Goal: Navigation & Orientation: Find specific page/section

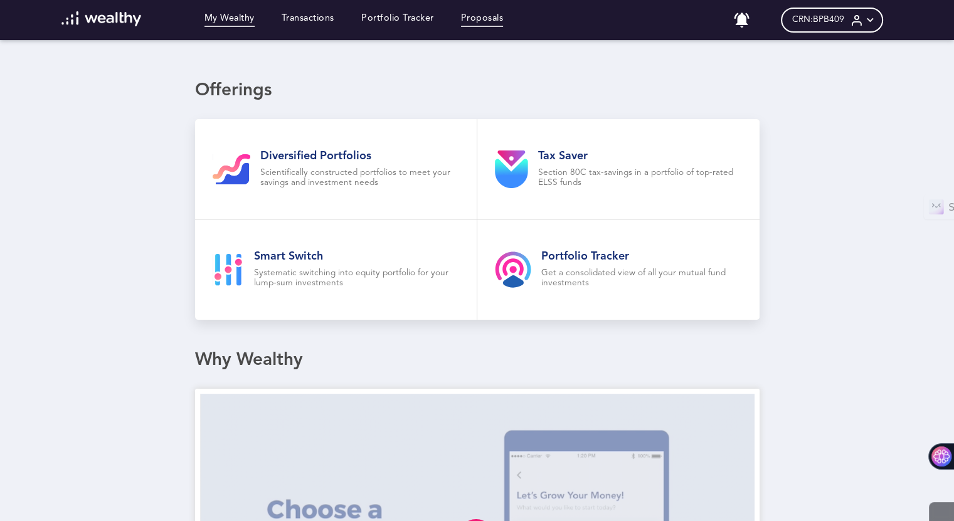
click at [487, 17] on link "Proposals" at bounding box center [482, 20] width 43 height 14
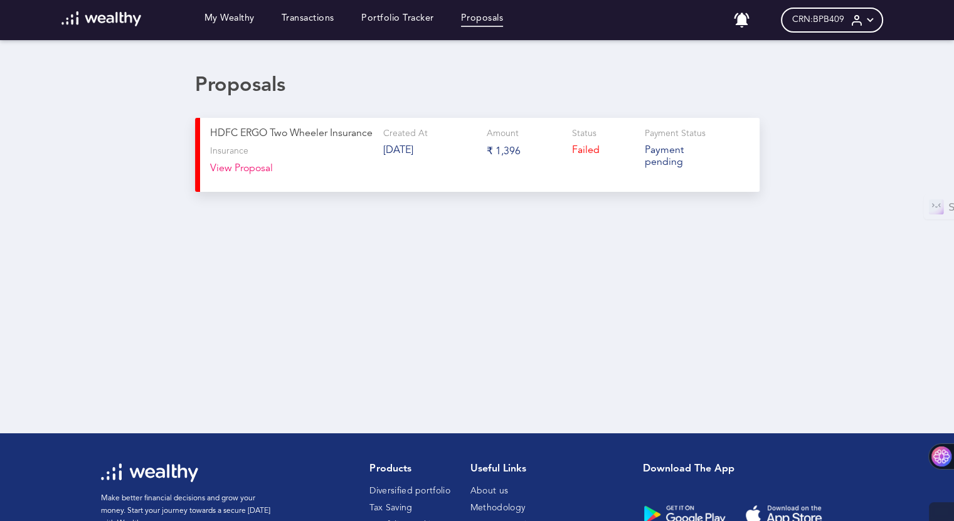
click at [877, 17] on icon at bounding box center [870, 20] width 13 height 13
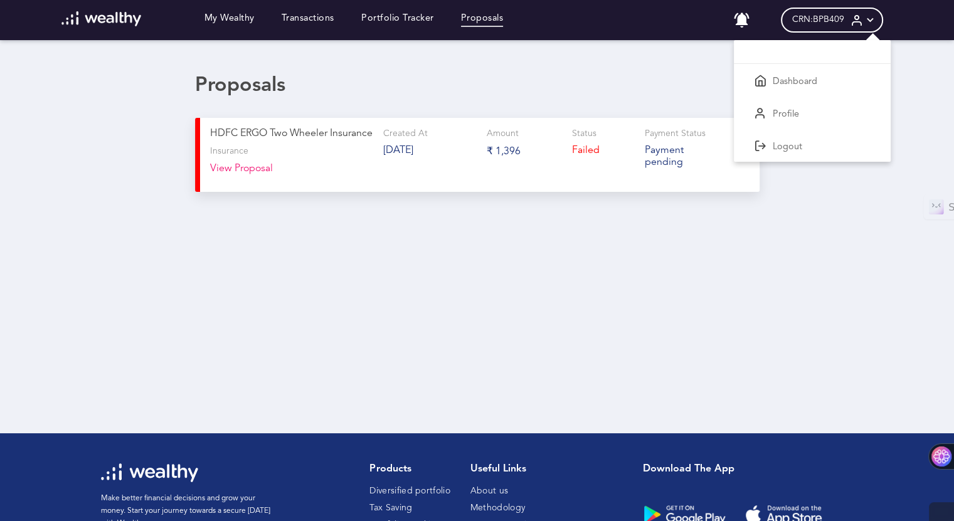
click at [809, 80] on p "Dashboard" at bounding box center [795, 82] width 45 height 11
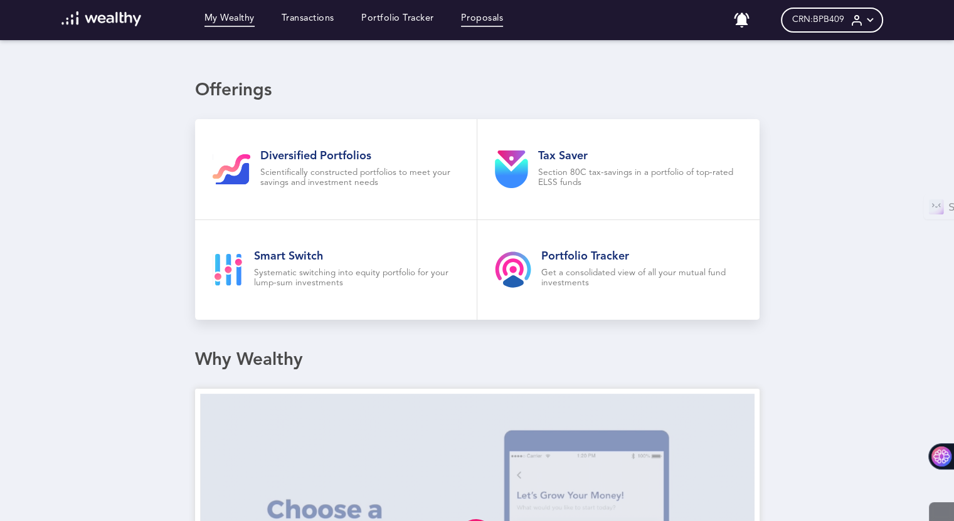
click at [497, 19] on link "Proposals" at bounding box center [482, 20] width 43 height 14
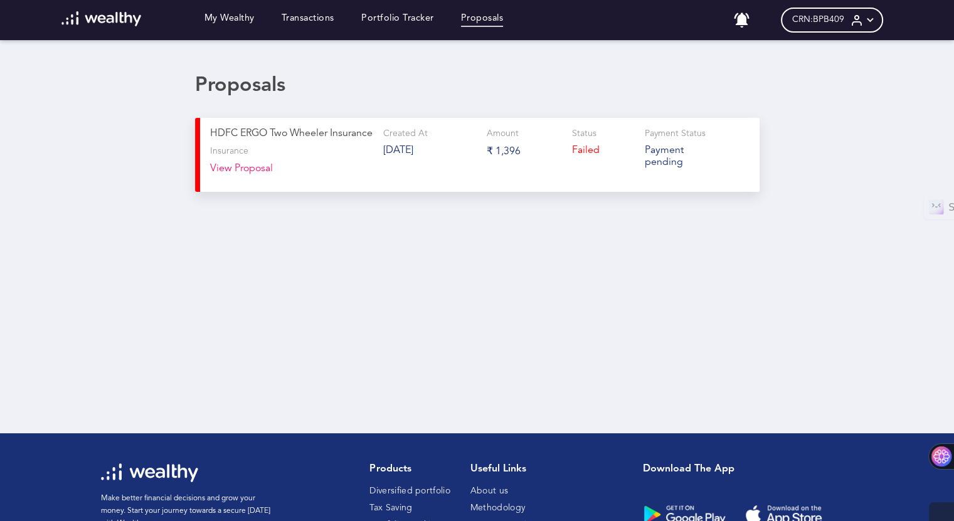
click at [877, 19] on icon at bounding box center [870, 20] width 13 height 13
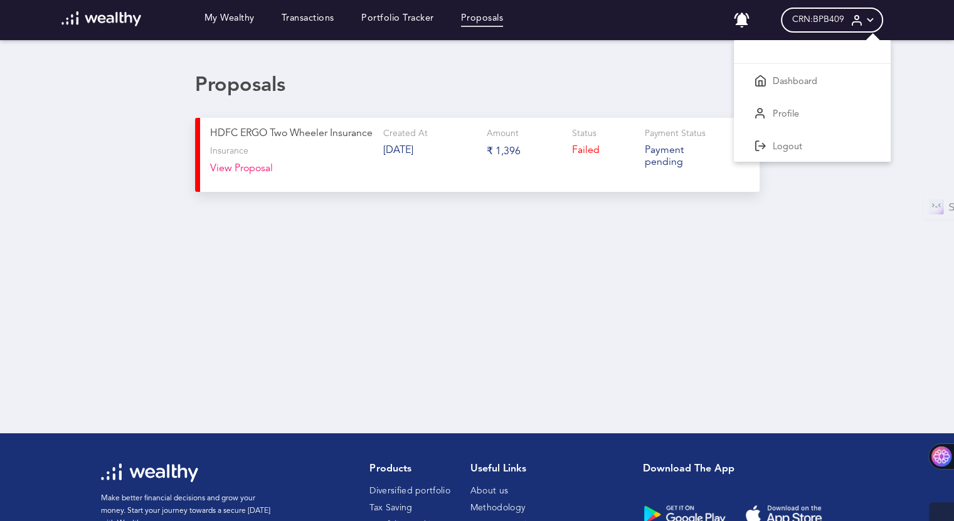
click at [489, 17] on div at bounding box center [477, 260] width 954 height 521
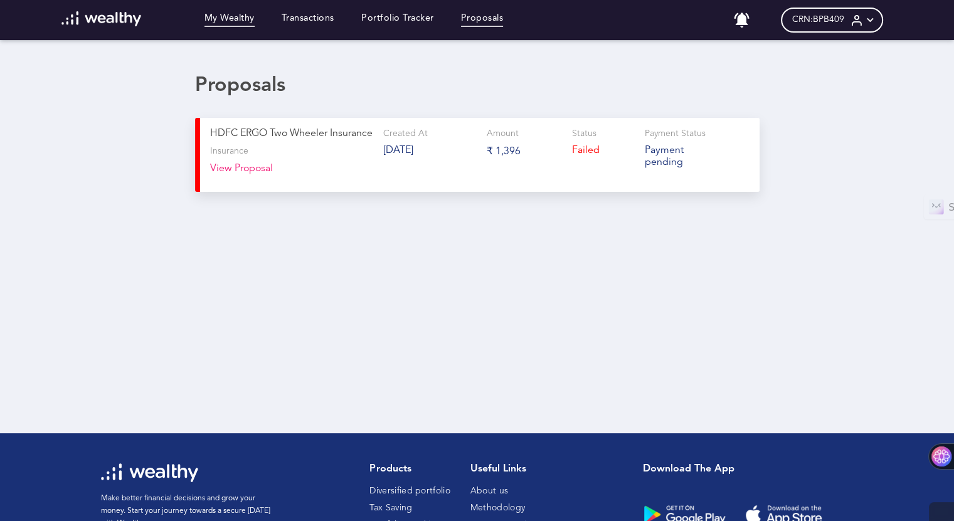
click at [241, 17] on link "My Wealthy" at bounding box center [230, 20] width 50 height 14
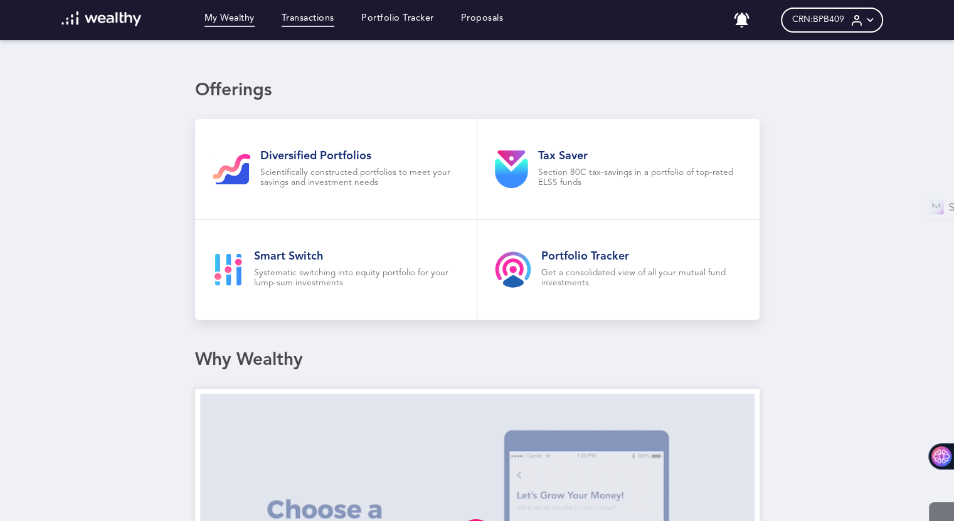
click at [301, 19] on link "Transactions" at bounding box center [308, 20] width 53 height 14
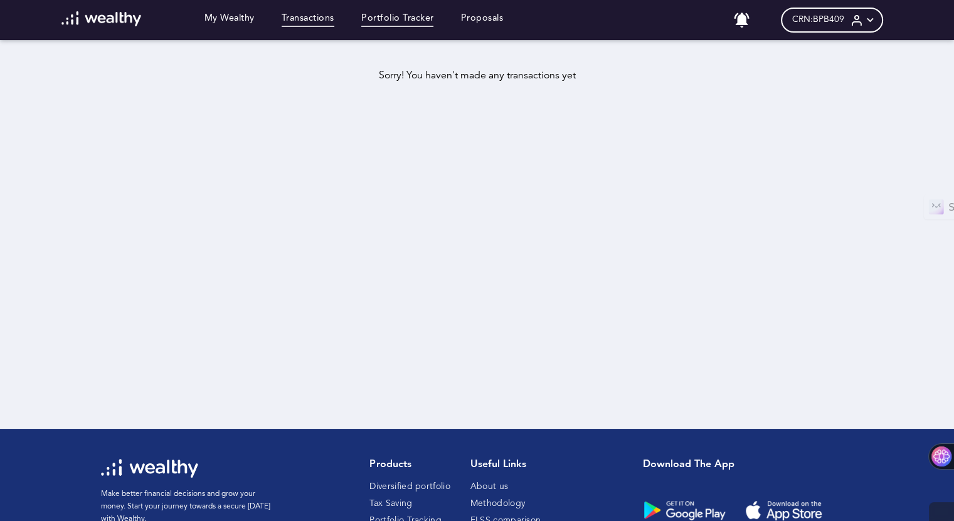
click at [389, 16] on link "Portfolio Tracker" at bounding box center [397, 20] width 73 height 14
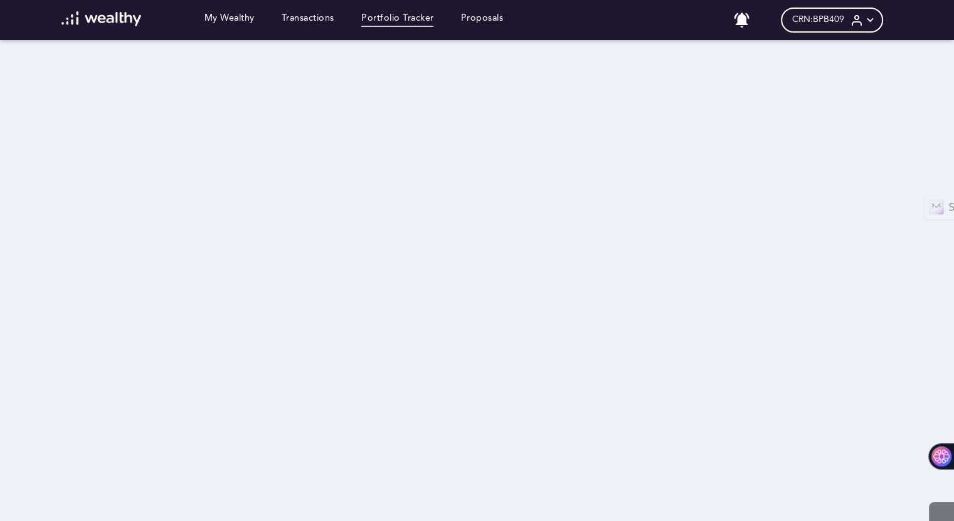
click at [877, 19] on icon at bounding box center [870, 20] width 13 height 13
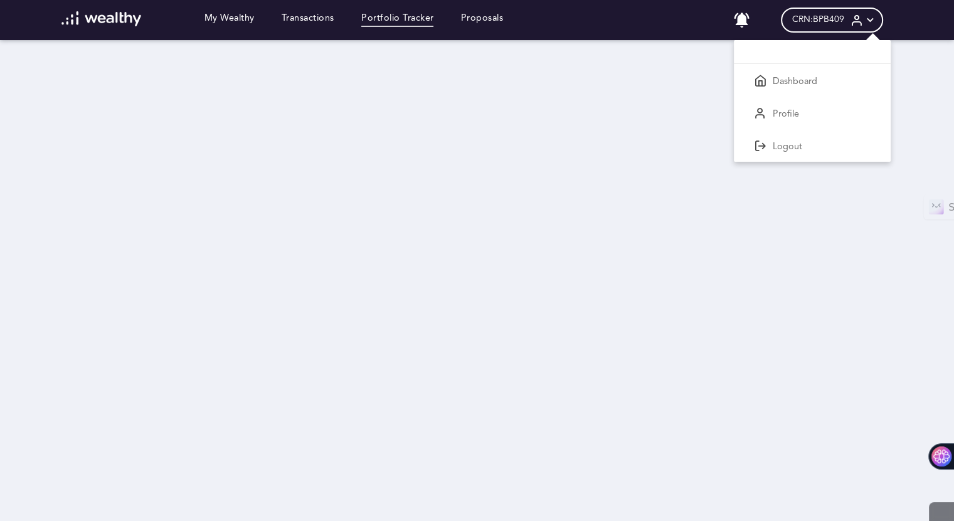
click at [803, 85] on p "Dashboard" at bounding box center [795, 82] width 45 height 11
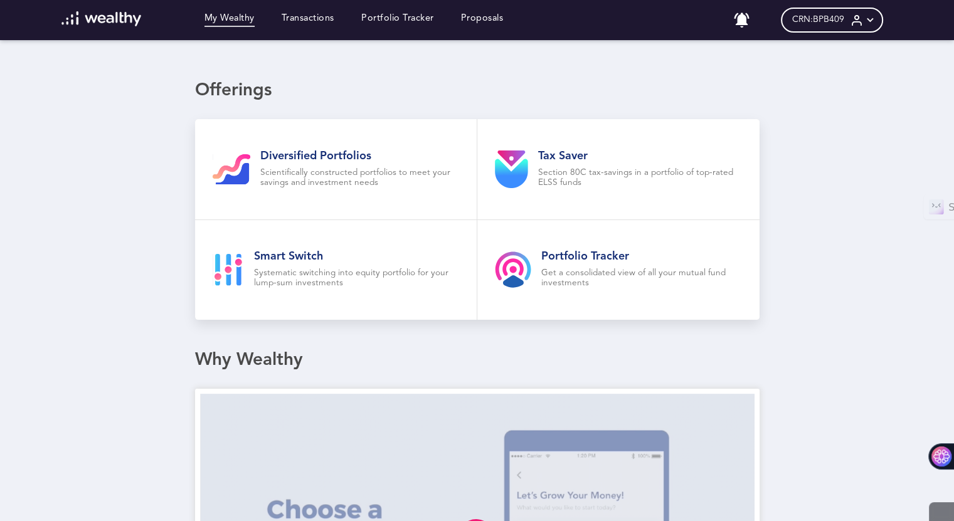
click at [547, 158] on h2 "Tax Saver" at bounding box center [640, 156] width 204 height 14
